Goal: Task Accomplishment & Management: Complete application form

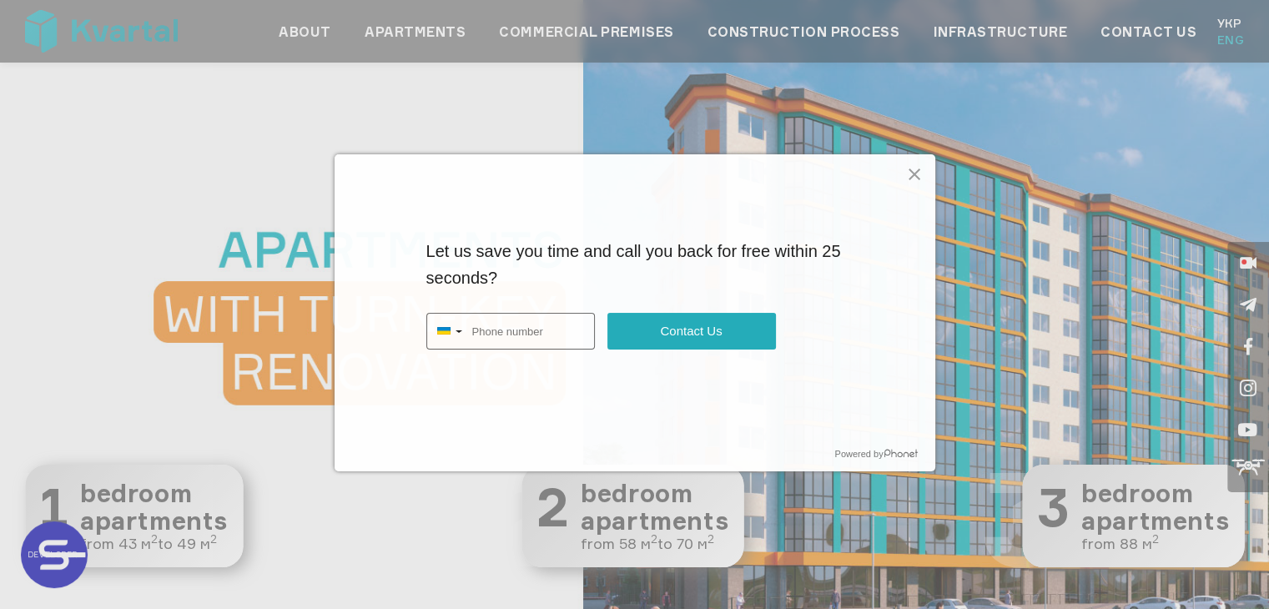
type input "+380661237754"
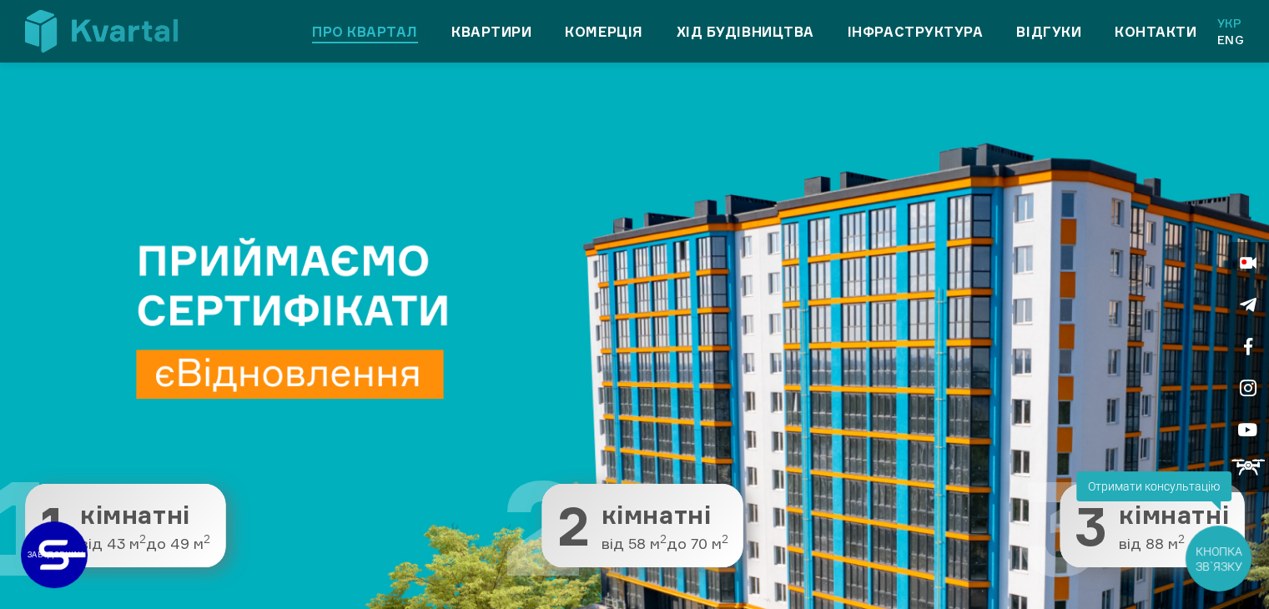
click at [390, 33] on link "Про квартал" at bounding box center [365, 32] width 106 height 20
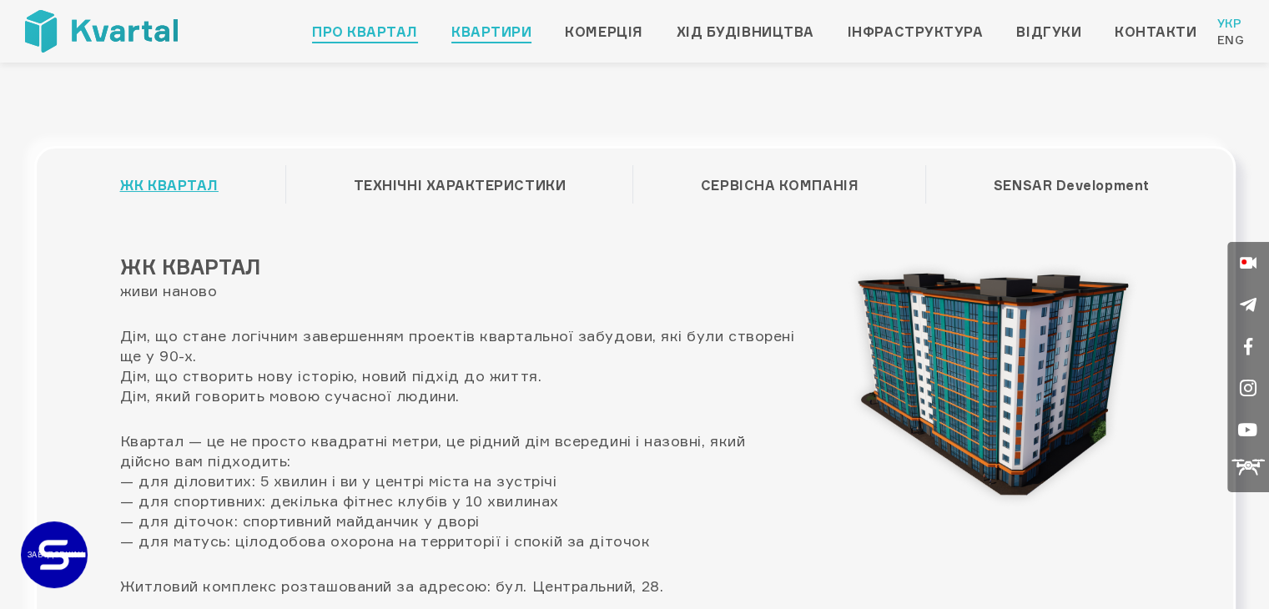
click at [501, 23] on link "Квартири" at bounding box center [491, 32] width 80 height 20
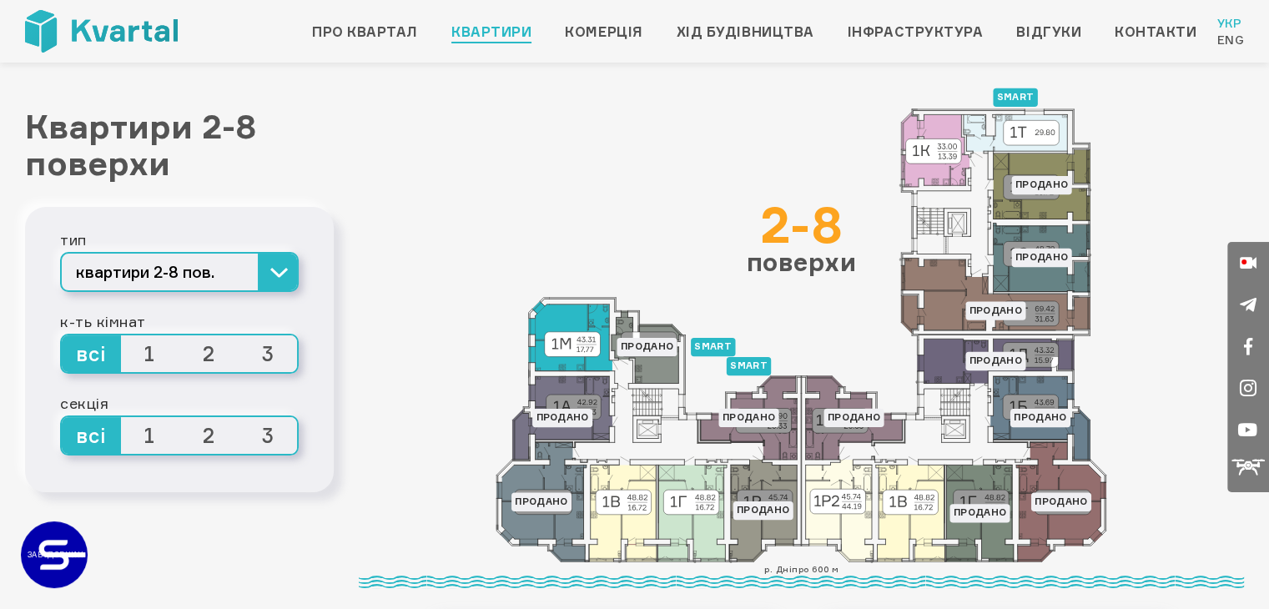
click at [577, 335] on icon at bounding box center [569, 335] width 83 height 69
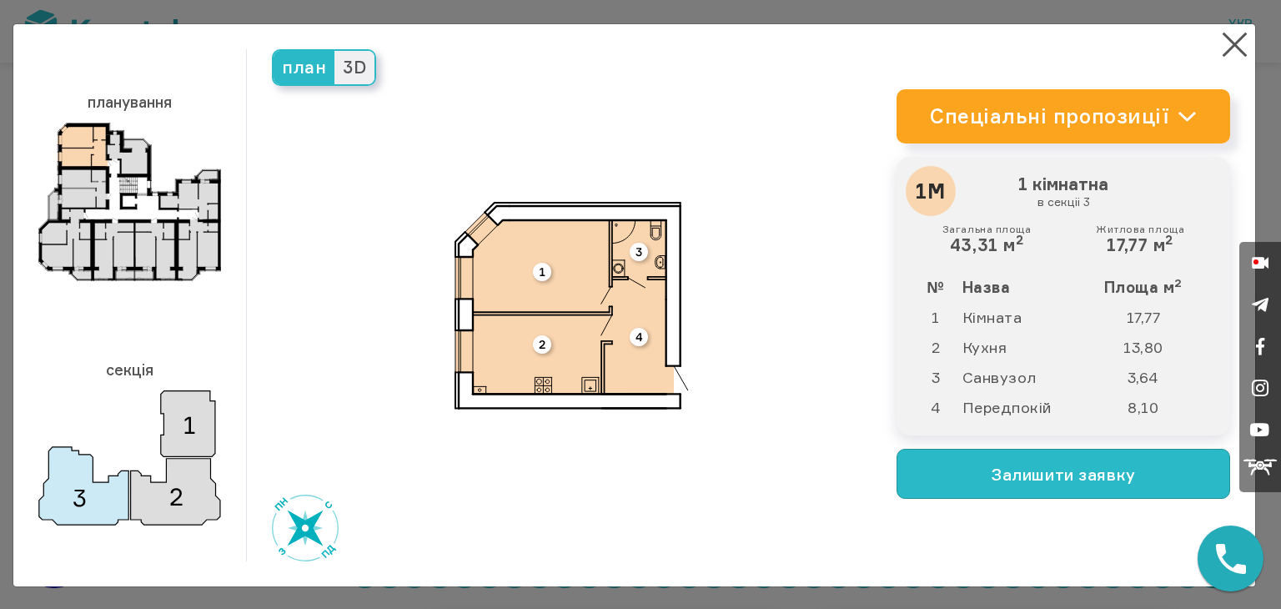
click at [978, 490] on button "Залишити заявку" at bounding box center [1064, 474] width 334 height 50
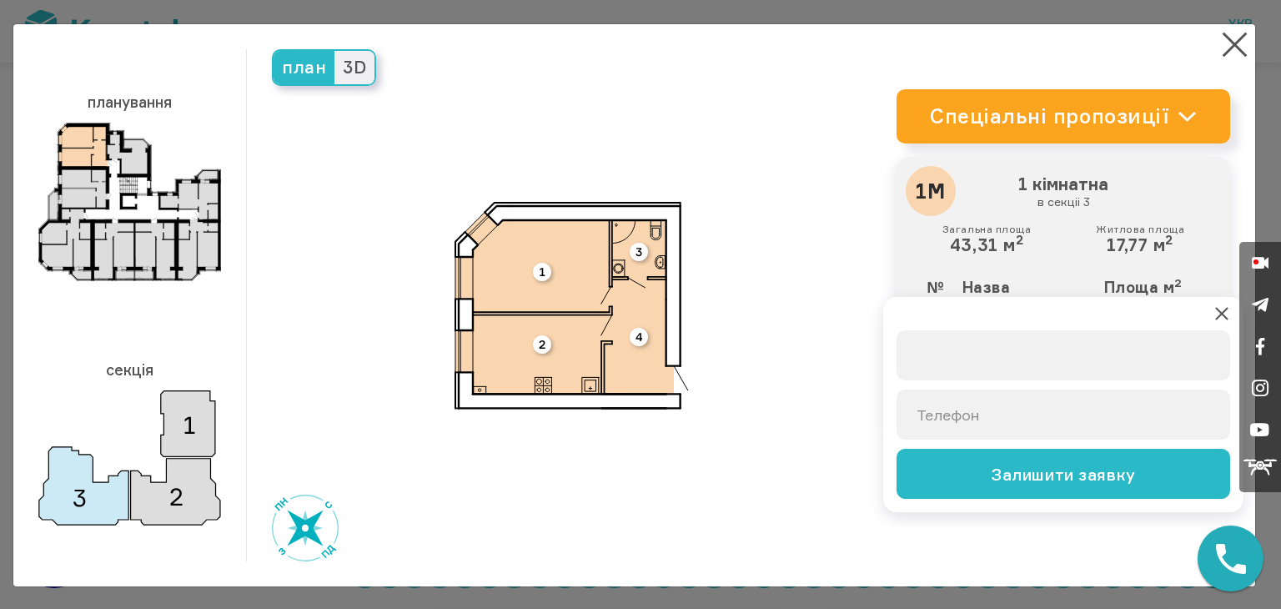
click at [938, 355] on input "text" at bounding box center [1064, 355] width 334 height 50
type input "JackTest Kvartal"
click at [941, 415] on input "+38 (0__) ___-____" at bounding box center [1064, 415] width 334 height 50
type input "+38 (066) 123-7754"
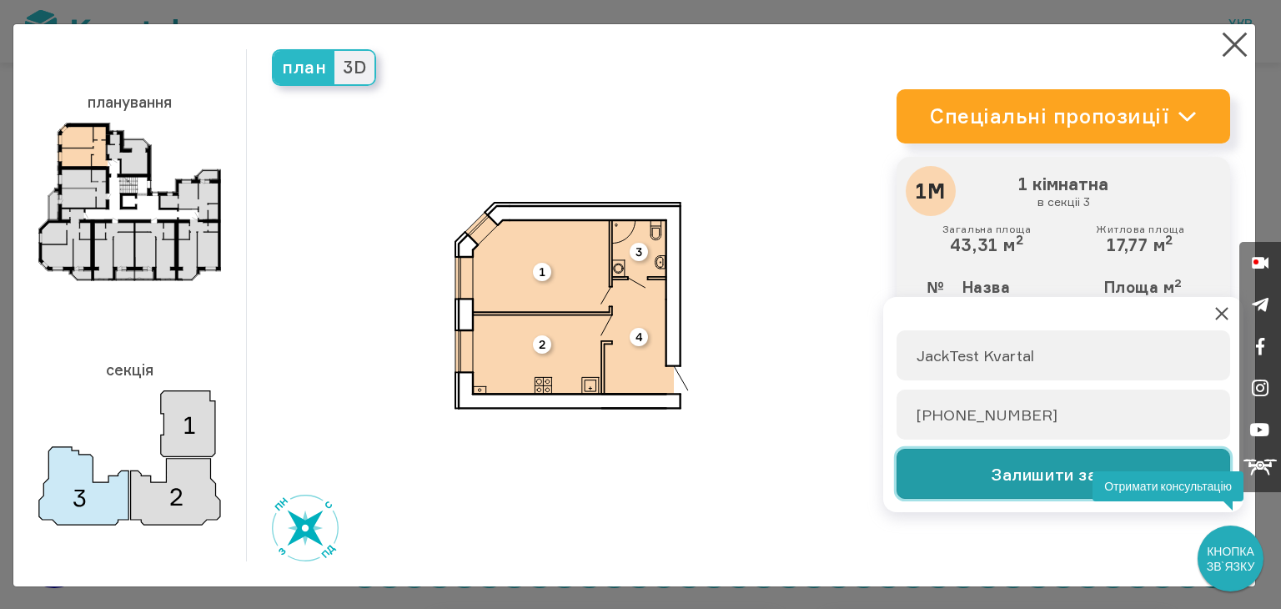
drag, startPoint x: 971, startPoint y: 465, endPoint x: 1233, endPoint y: 495, distance: 263.6
click at [971, 465] on button "Залишити заявку" at bounding box center [1064, 474] width 334 height 50
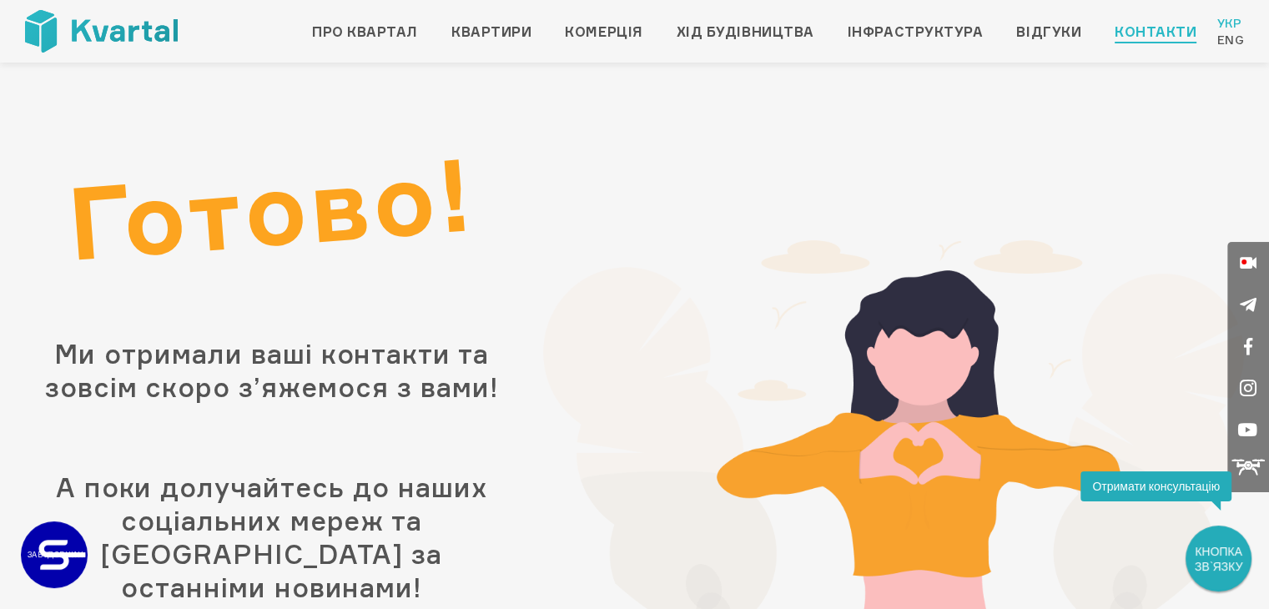
click at [1146, 28] on link "Контакти" at bounding box center [1156, 32] width 82 height 20
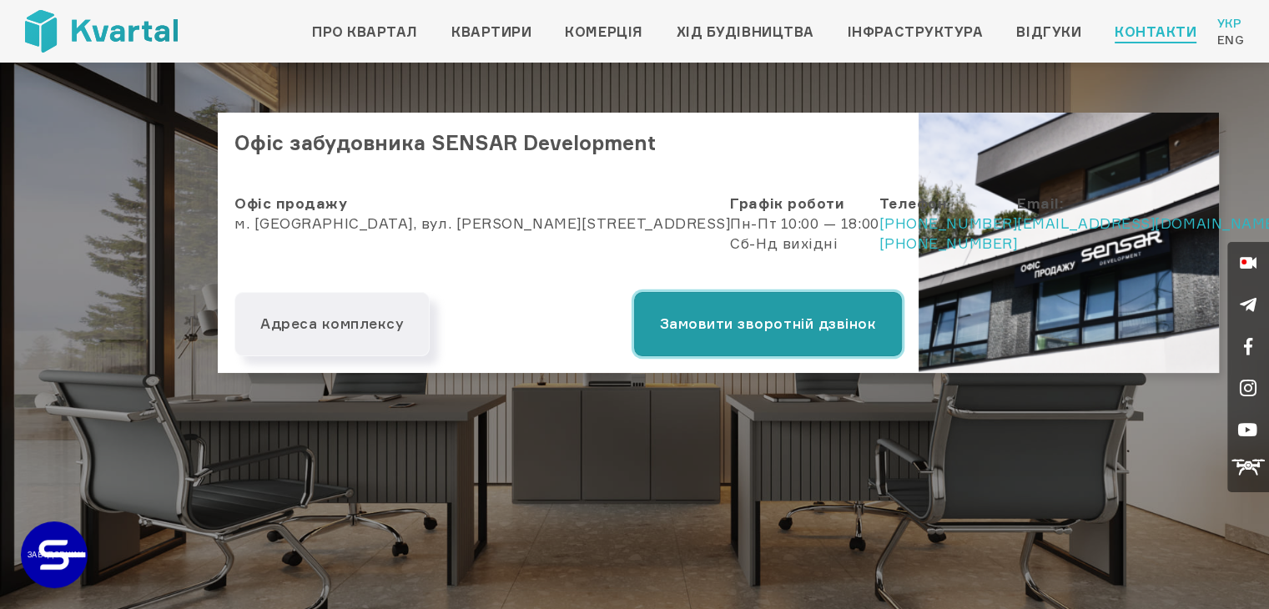
click at [698, 338] on button "Замовити зворотній дзвінок" at bounding box center [768, 324] width 268 height 64
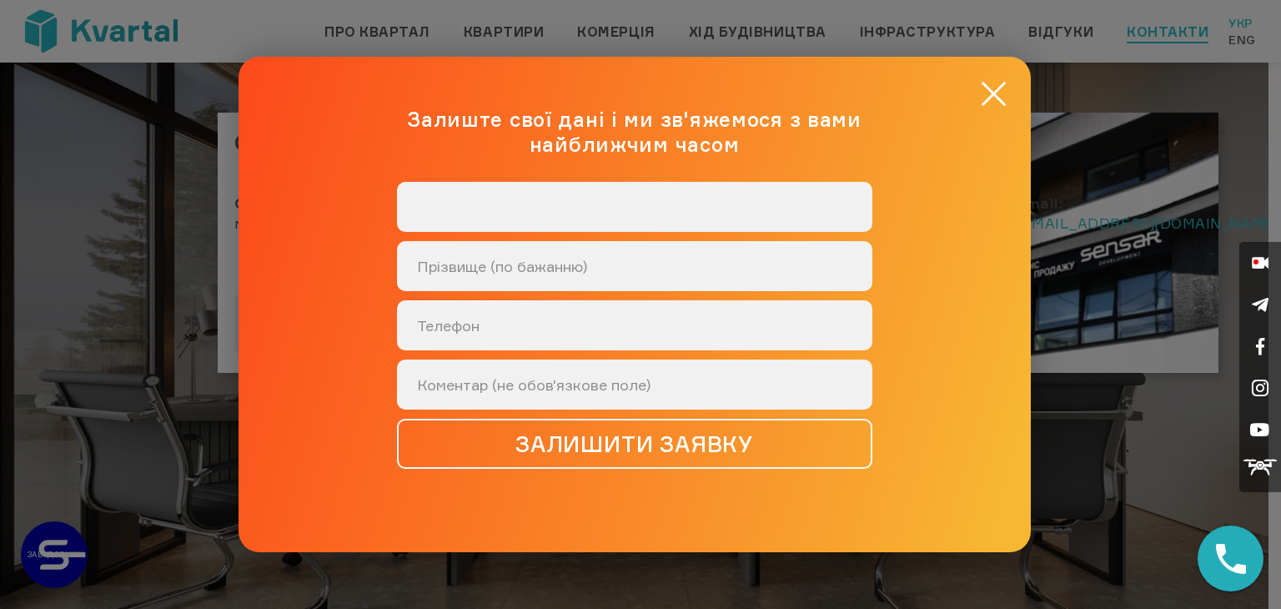
click at [505, 201] on input "text" at bounding box center [635, 207] width 476 height 50
type input "Jack Test"
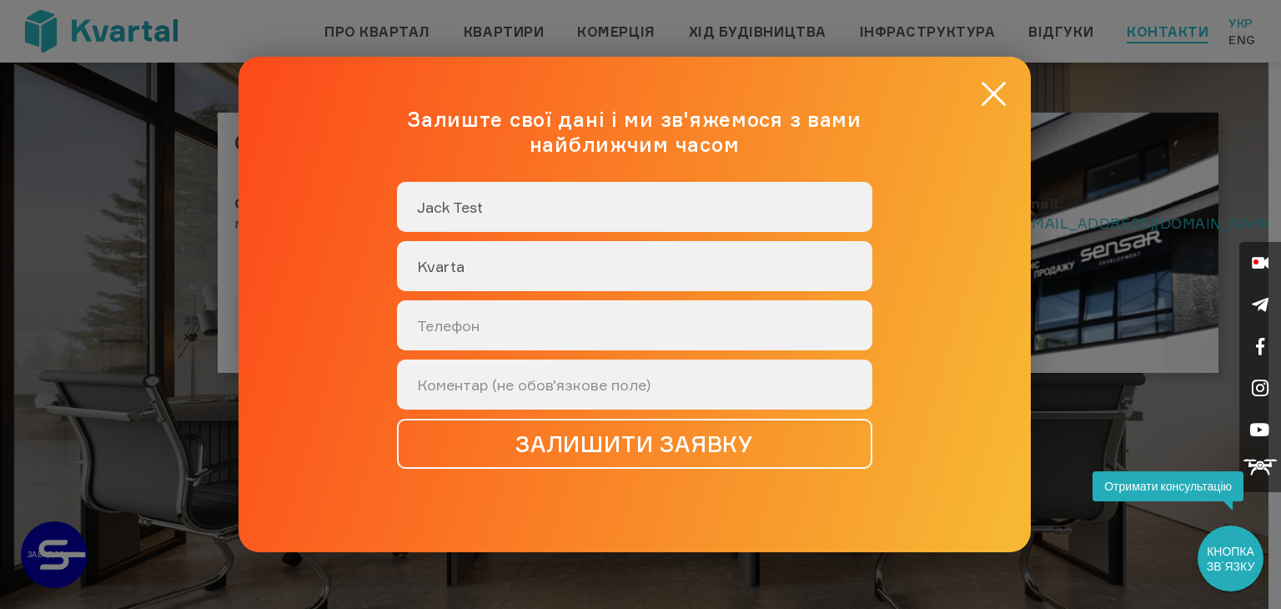
type input "Kvarta"
click at [505, 201] on input "Jack Test" at bounding box center [635, 207] width 476 height 50
type input "Jack Test Kvartal"
click at [506, 265] on input "Kvarta" at bounding box center [635, 266] width 476 height 50
click at [480, 337] on input "+38 (0__) ___-____" at bounding box center [635, 325] width 476 height 50
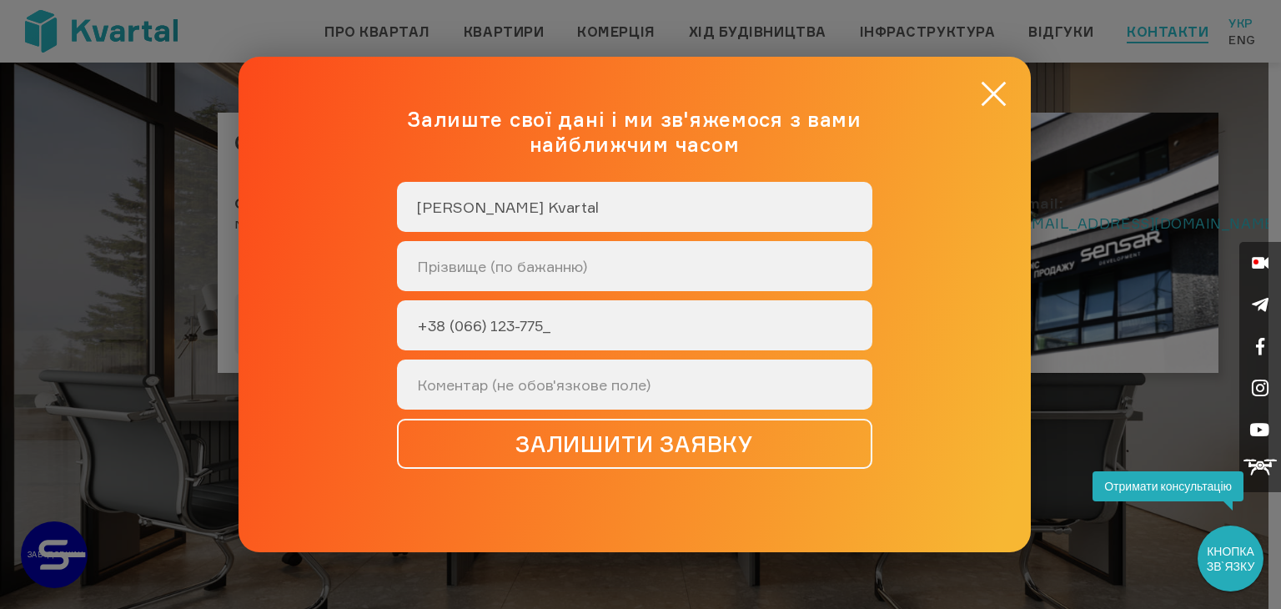
type input "[PHONE_NUMBER]"
click at [647, 516] on div "× Залиште свої дані і ми зв'яжемося з вами найближчим часом Jack Test Kvartal +…" at bounding box center [635, 305] width 793 height 496
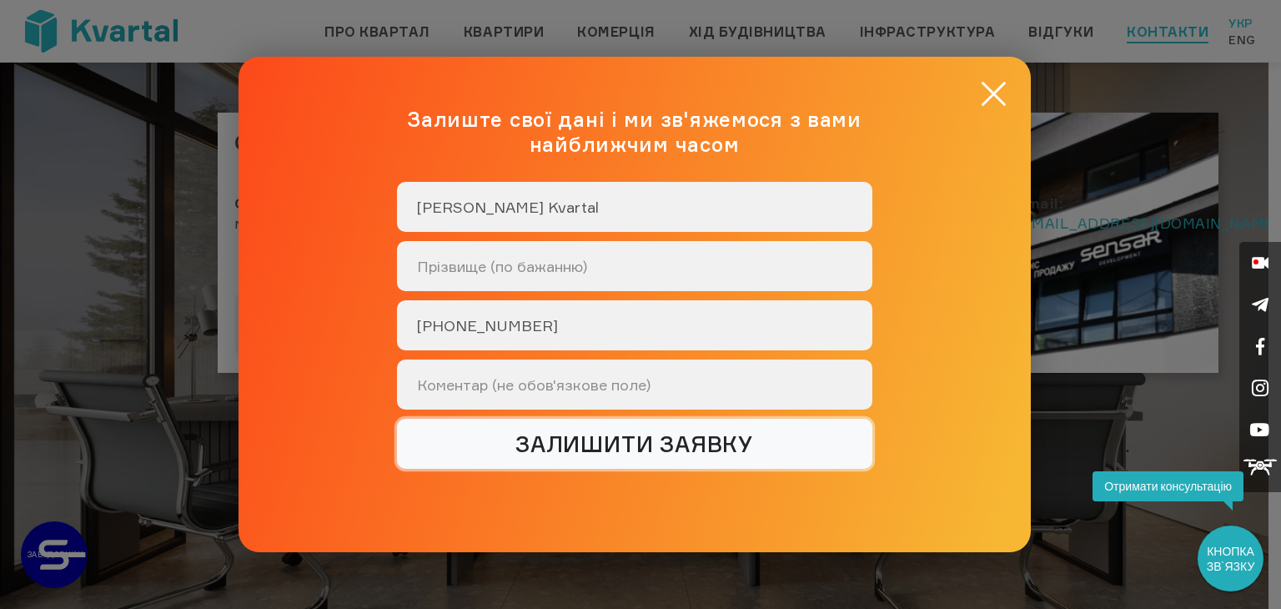
click at [627, 431] on button "залишити заявку" at bounding box center [635, 444] width 476 height 50
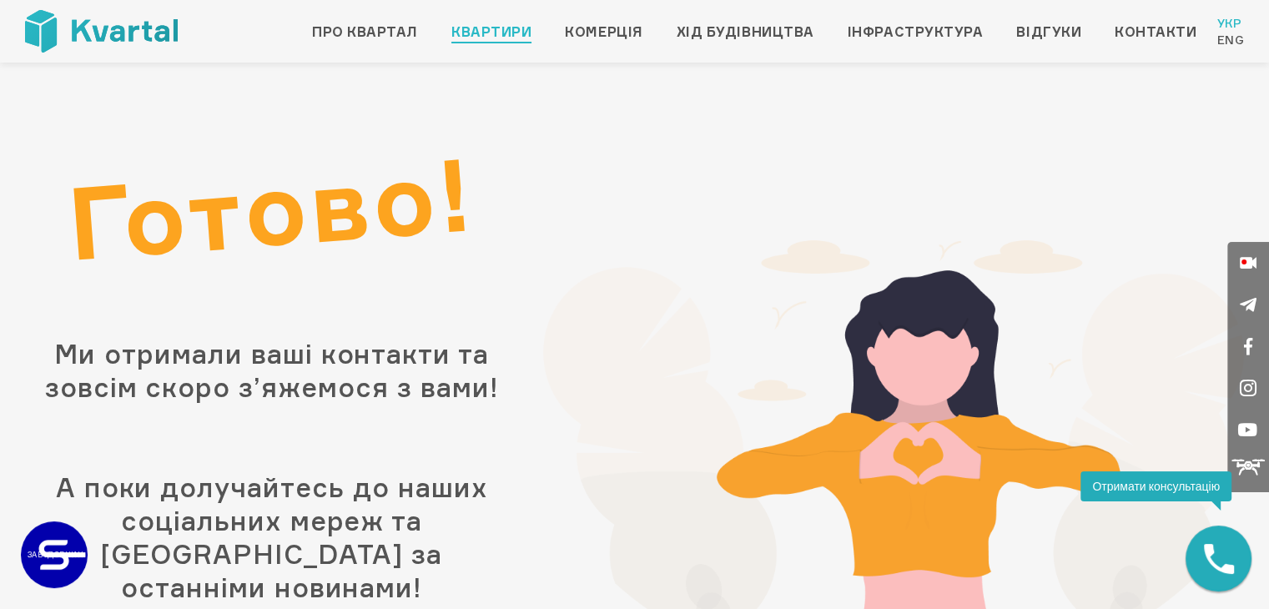
click at [487, 22] on link "Квартири" at bounding box center [491, 32] width 80 height 20
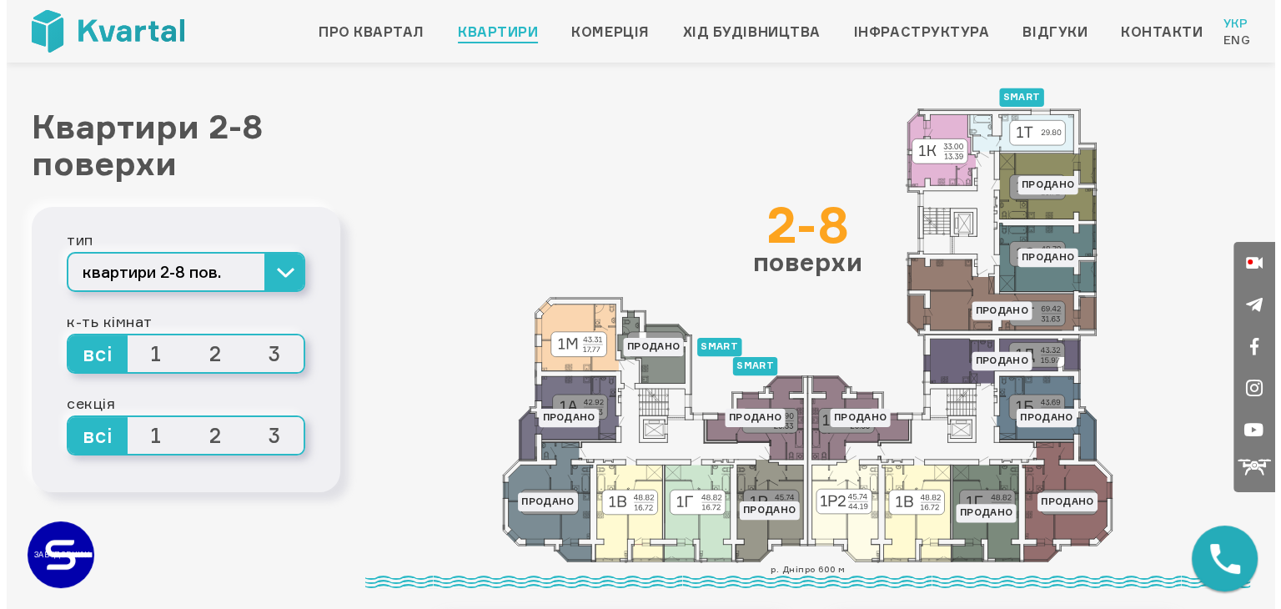
scroll to position [63, 0]
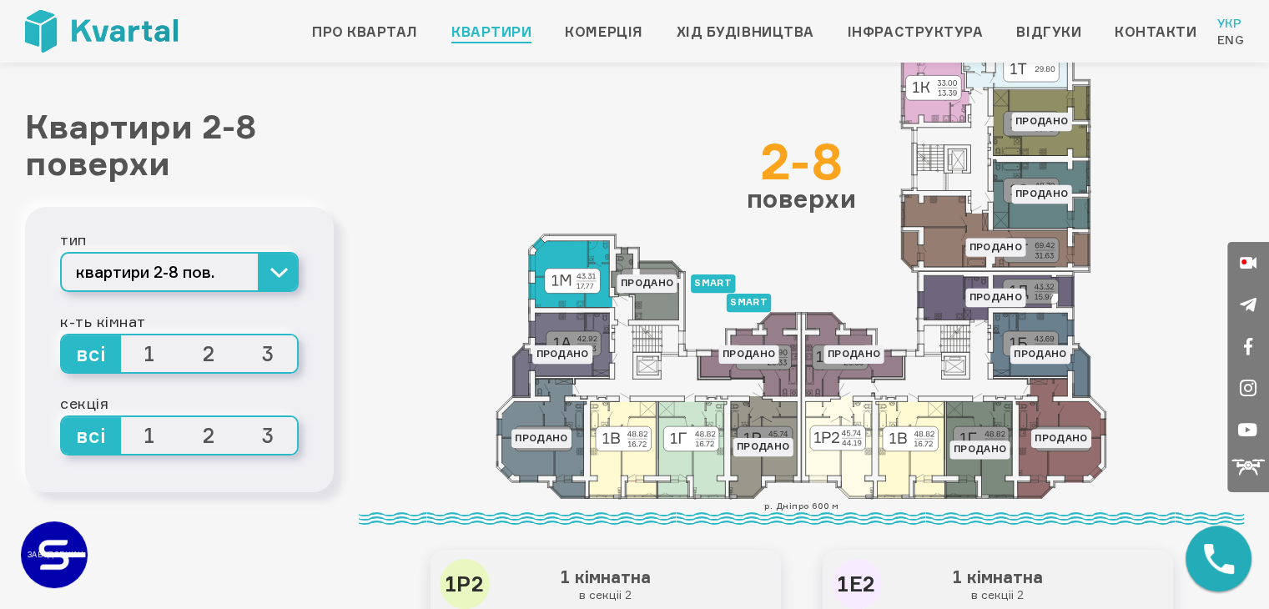
click at [574, 284] on icon at bounding box center [569, 272] width 83 height 69
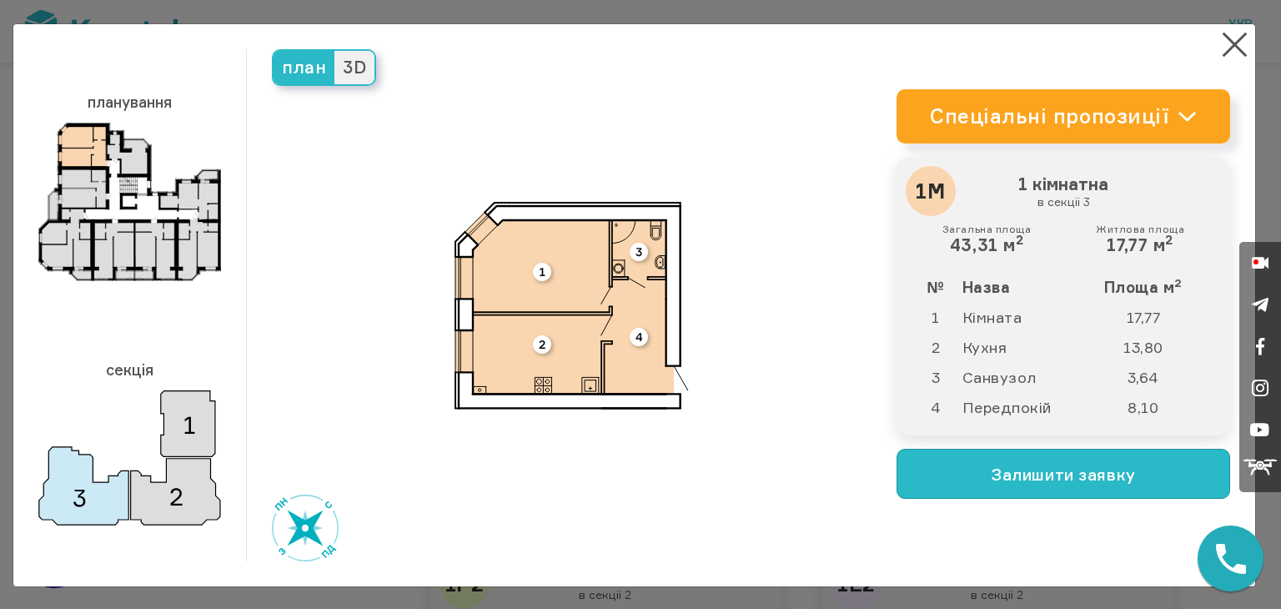
click at [1026, 460] on button "Залишити заявку" at bounding box center [1064, 474] width 334 height 50
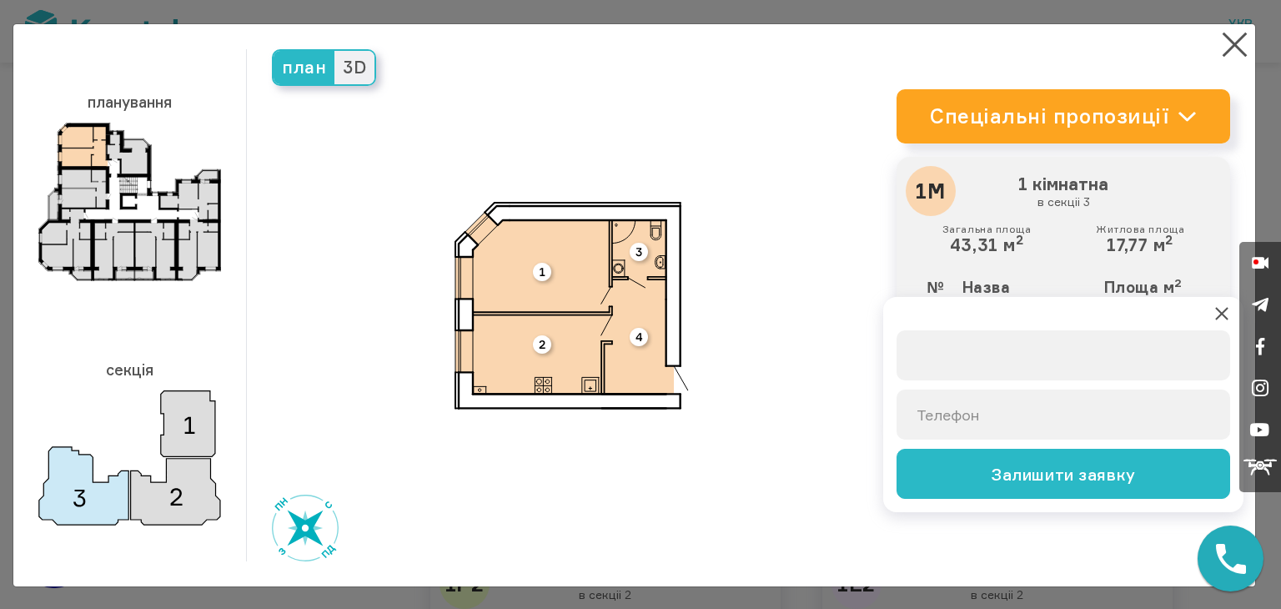
click at [952, 359] on input "text" at bounding box center [1064, 355] width 334 height 50
type input "K"
type input "JackTest_3"
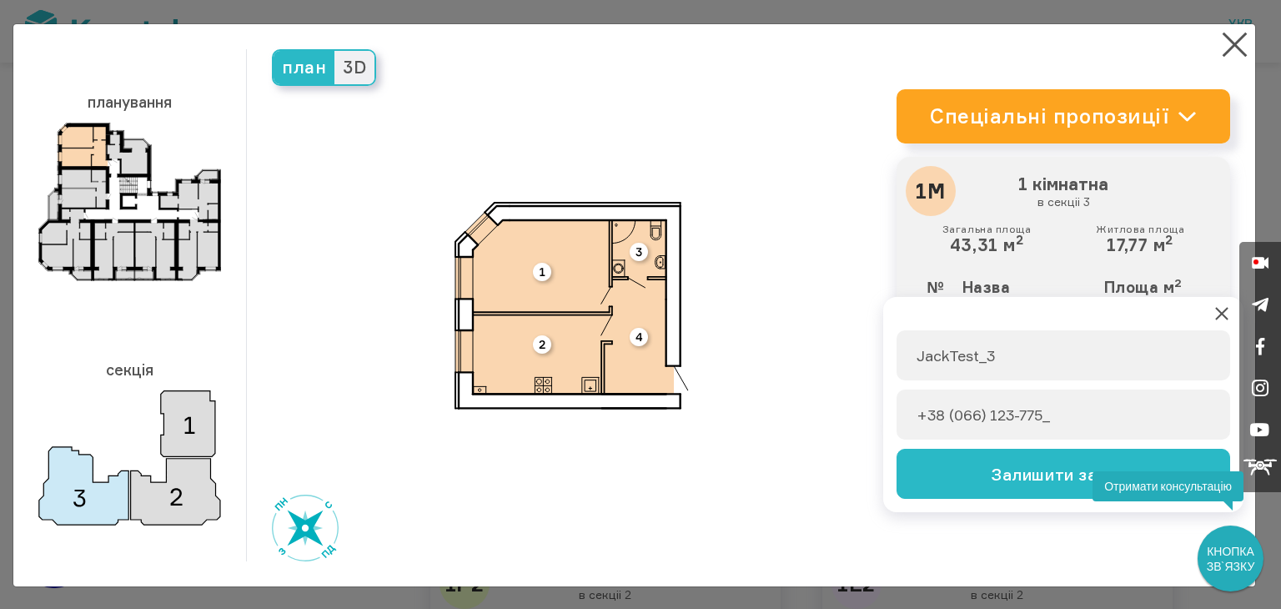
type input "[PHONE_NUMBER]"
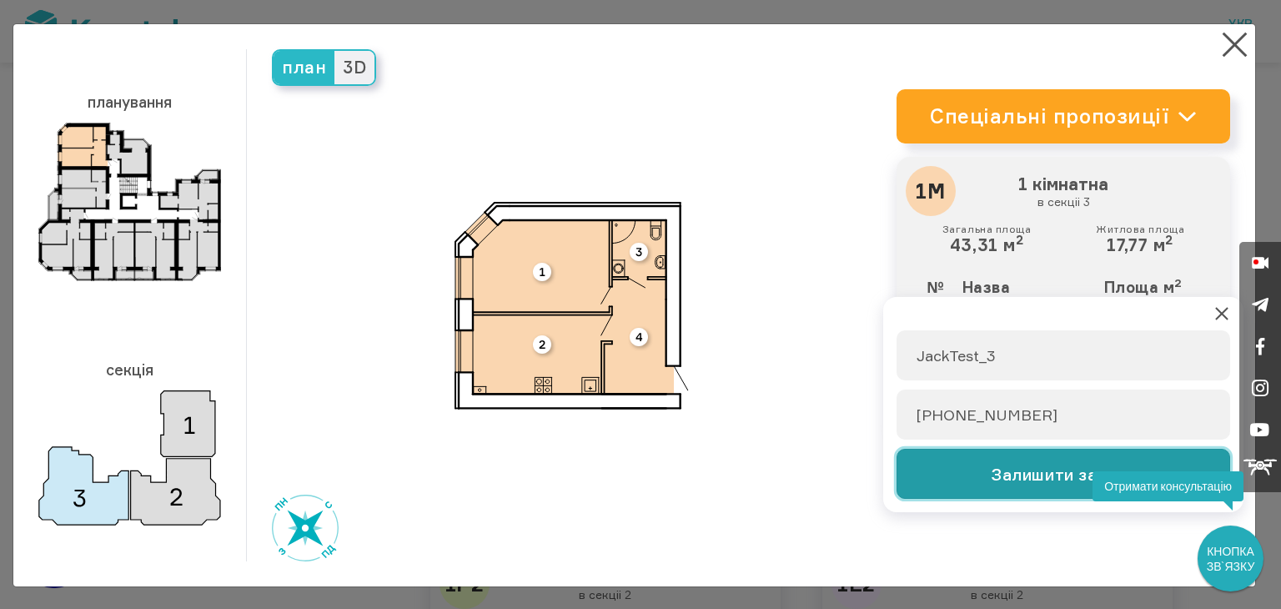
click at [1028, 478] on button "Залишити заявку" at bounding box center [1064, 474] width 334 height 50
